Goal: Information Seeking & Learning: Find specific fact

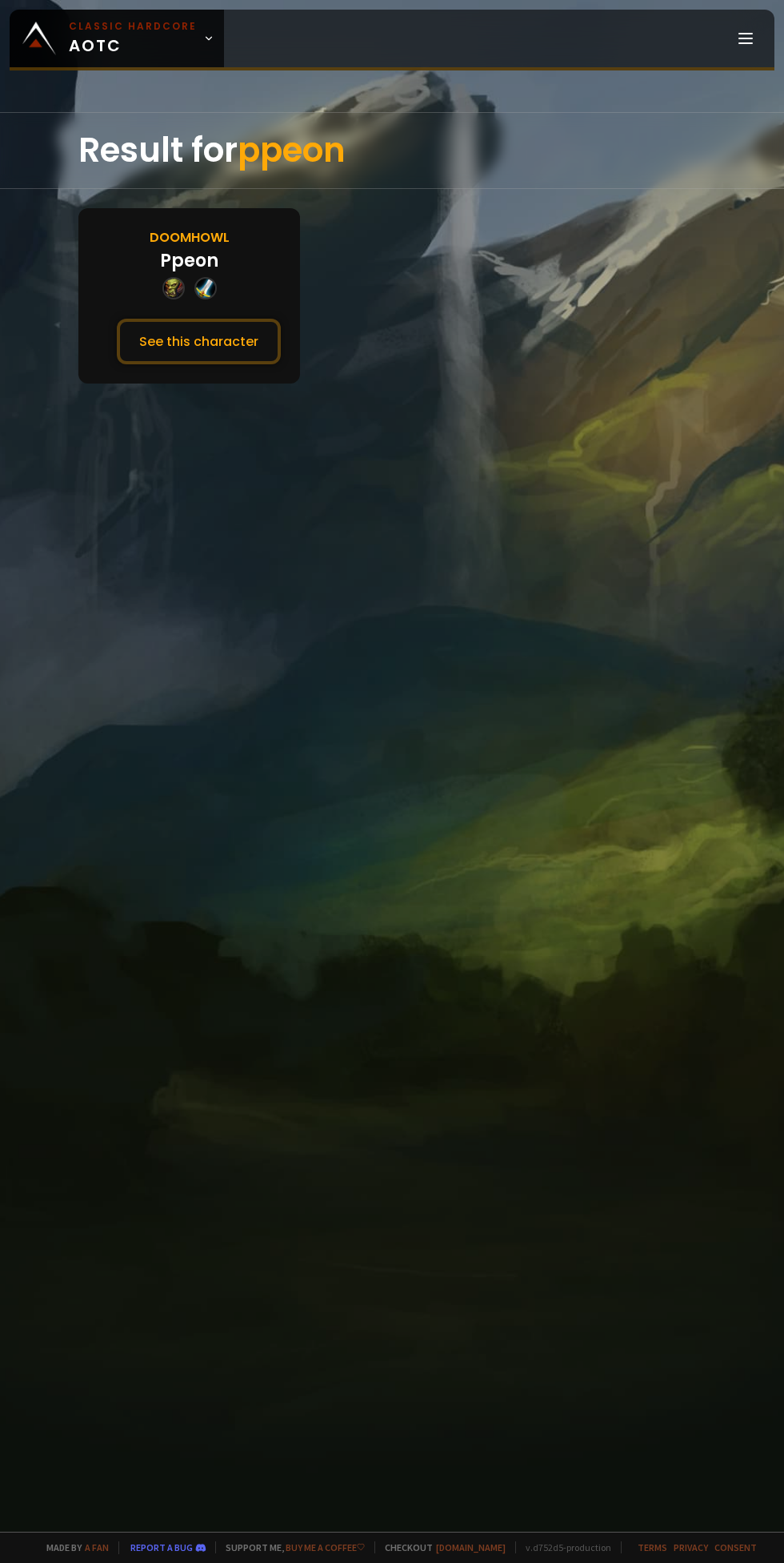
click at [203, 357] on button "See this character" at bounding box center [198, 341] width 164 height 46
